Goal: Check status

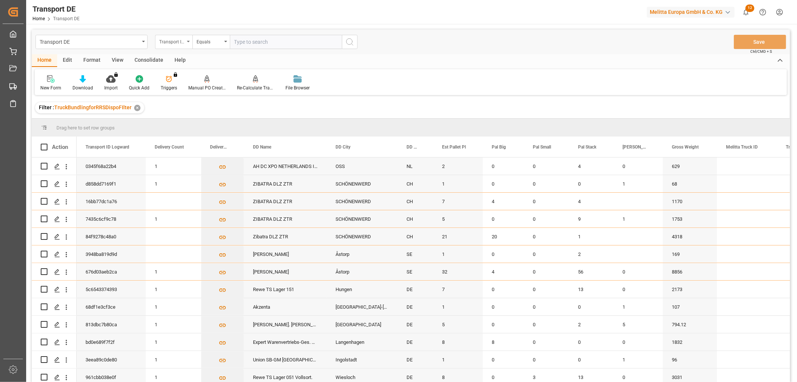
click at [166, 40] on div "Transport ID Logward" at bounding box center [171, 41] width 25 height 9
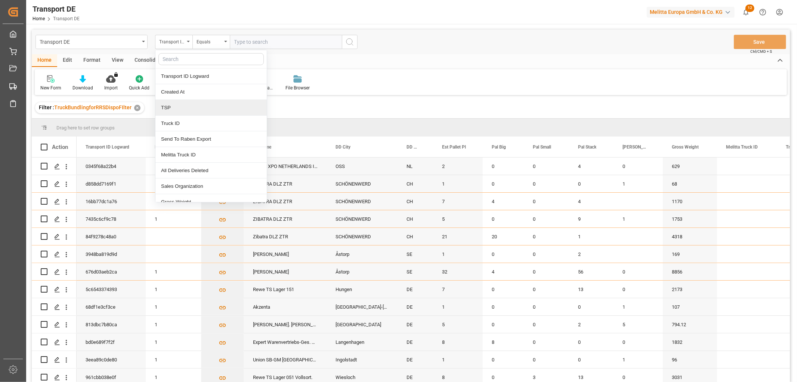
click at [173, 107] on div "TSP" at bounding box center [210, 108] width 111 height 16
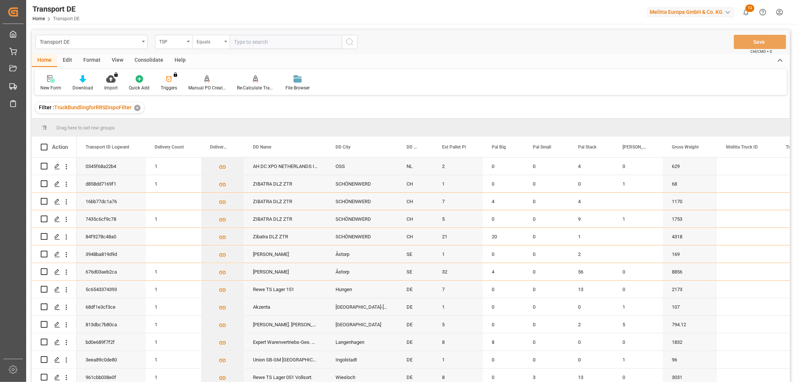
click at [211, 43] on div "Equals" at bounding box center [209, 41] width 25 height 9
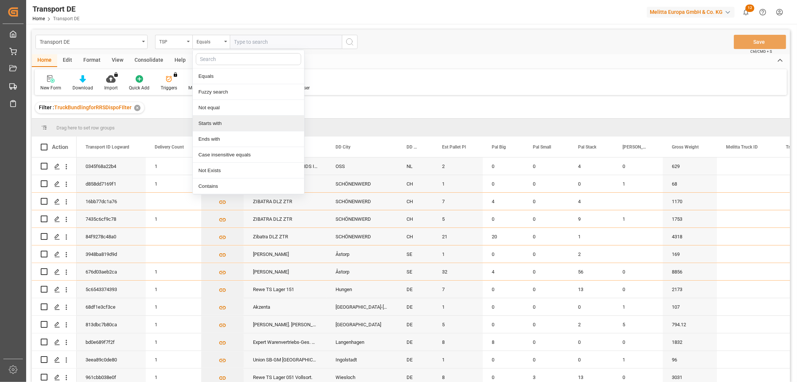
click at [211, 121] on div "Starts with" at bounding box center [248, 123] width 111 height 16
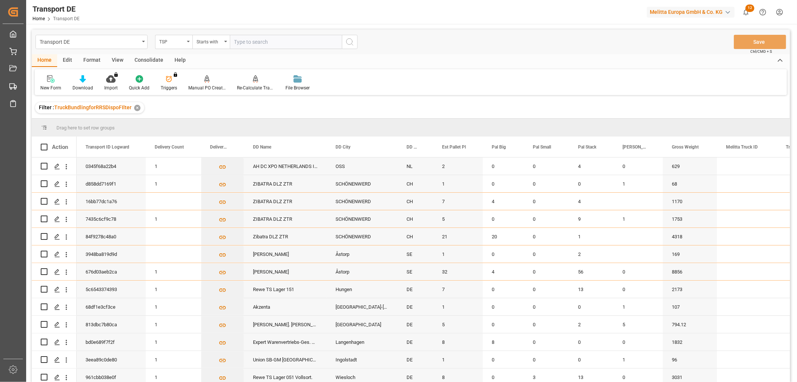
click at [240, 39] on input "text" at bounding box center [286, 42] width 112 height 14
type input "LIT DE"
click at [349, 39] on icon "search button" at bounding box center [349, 41] width 9 height 9
